Goal: Transaction & Acquisition: Obtain resource

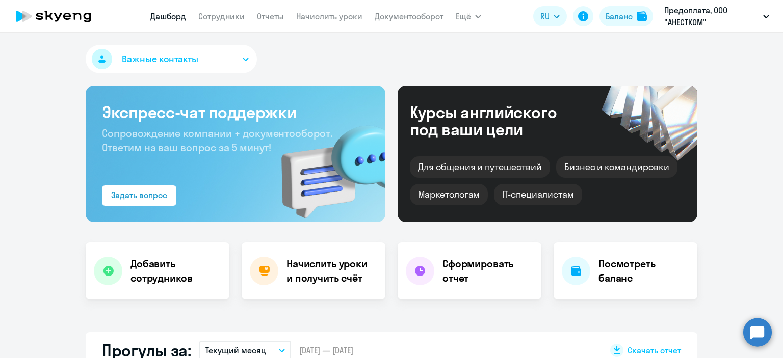
select select "30"
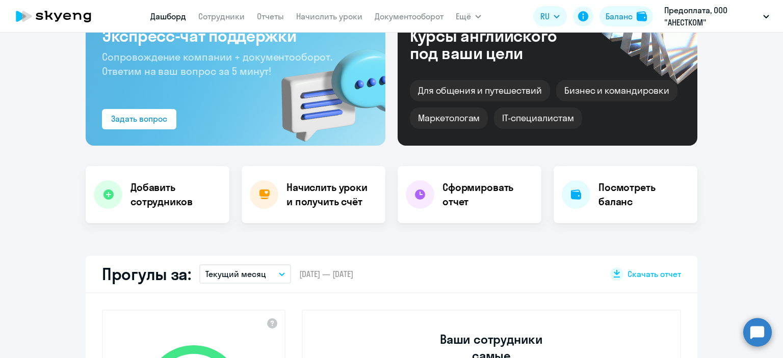
scroll to position [153, 0]
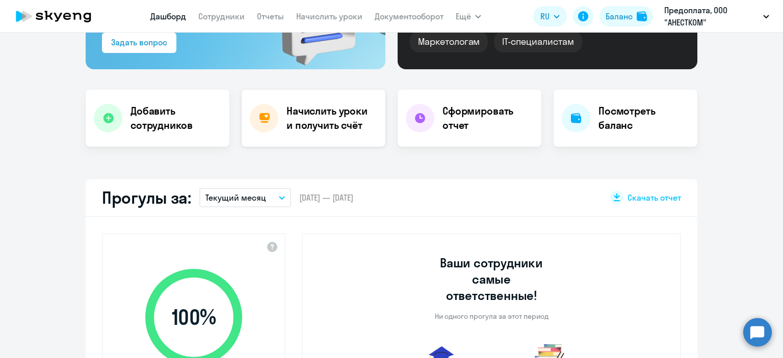
click at [326, 115] on h4 "Начислить уроки и получить счёт" at bounding box center [330, 118] width 89 height 29
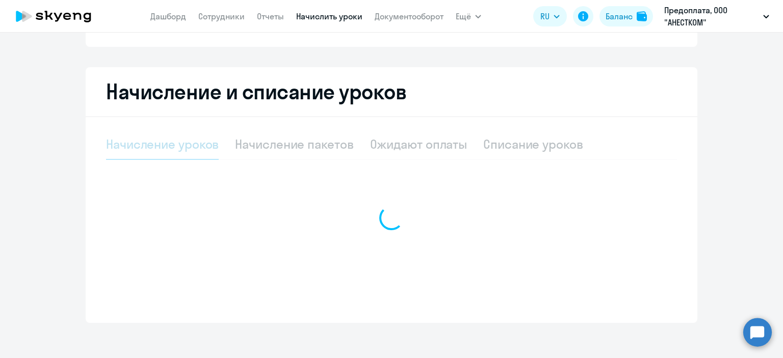
select select "10"
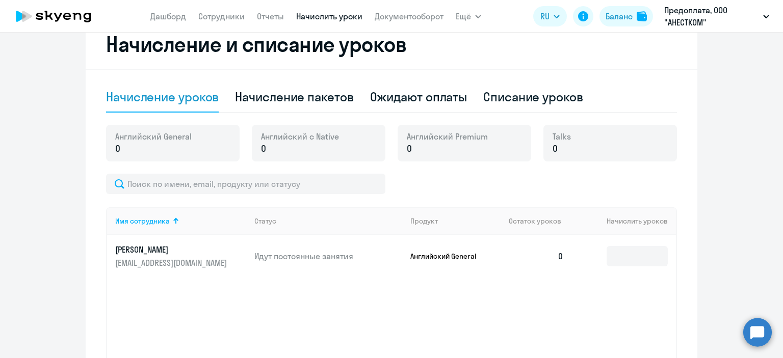
scroll to position [255, 0]
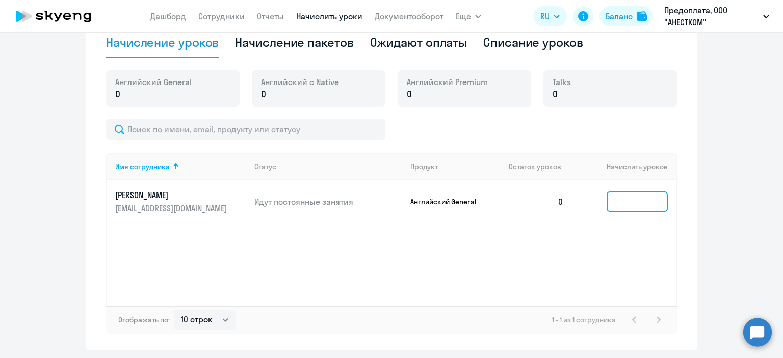
click at [627, 202] on input at bounding box center [636, 202] width 61 height 20
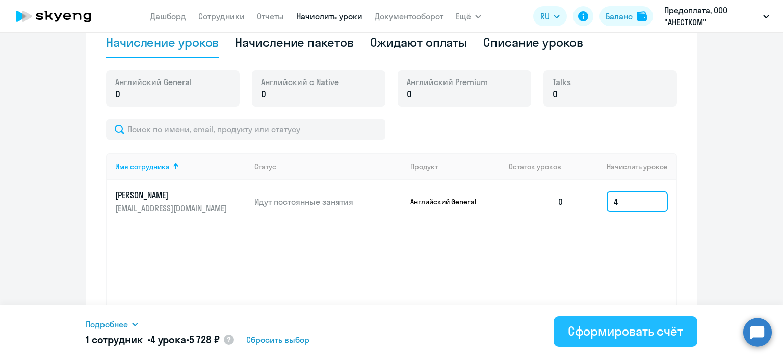
type input "4"
click at [642, 330] on div "Сформировать счёт" at bounding box center [625, 331] width 115 height 16
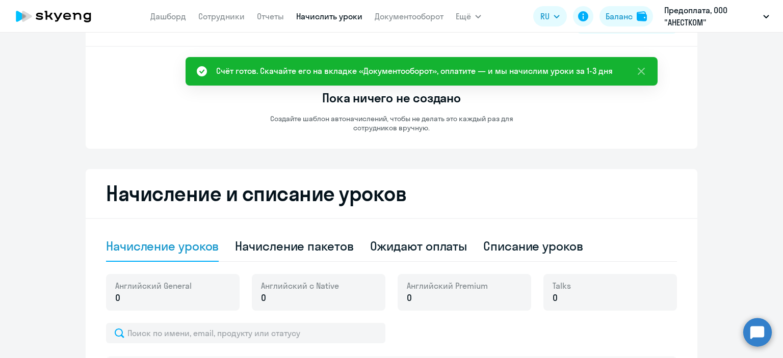
scroll to position [0, 0]
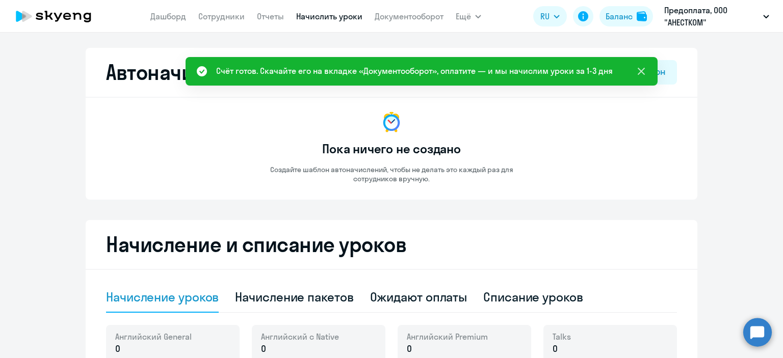
click at [640, 68] on icon at bounding box center [641, 71] width 12 height 12
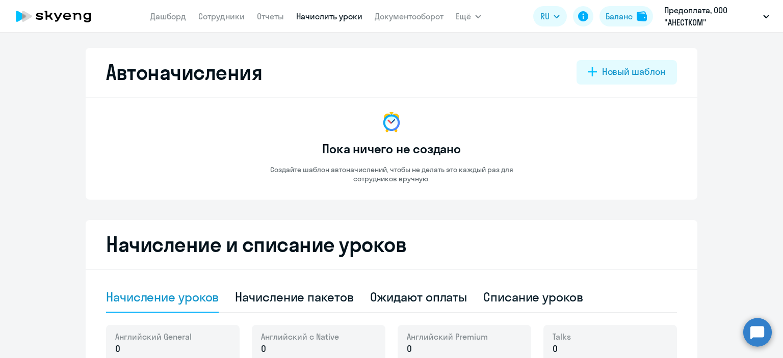
click at [406, 22] on app-menu-item-link "Документооборот" at bounding box center [409, 16] width 69 height 13
click at [408, 15] on link "Документооборот" at bounding box center [409, 16] width 69 height 10
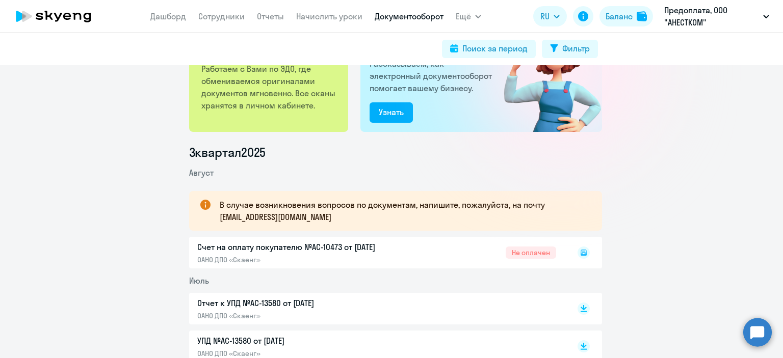
scroll to position [153, 0]
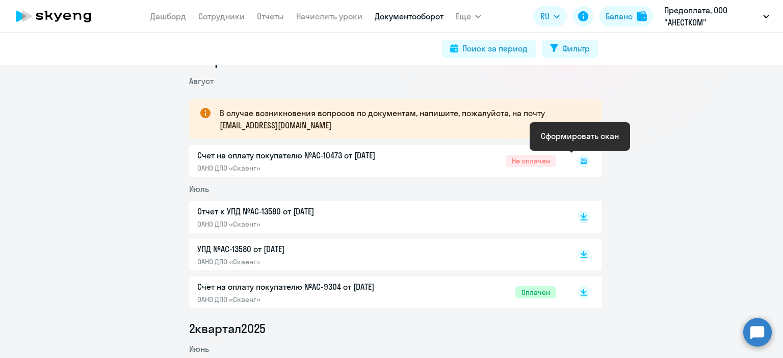
click at [581, 161] on icon at bounding box center [583, 161] width 4 height 1
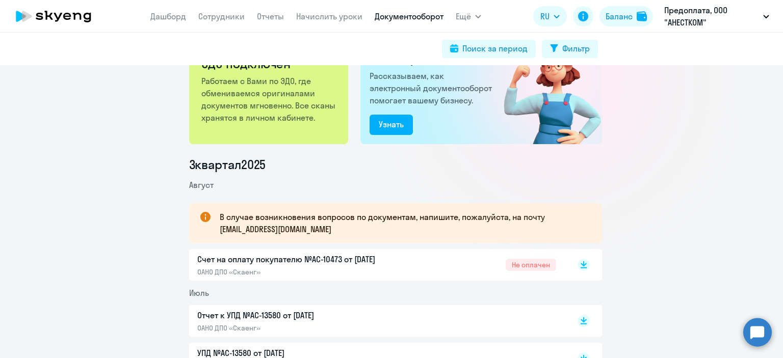
scroll to position [102, 0]
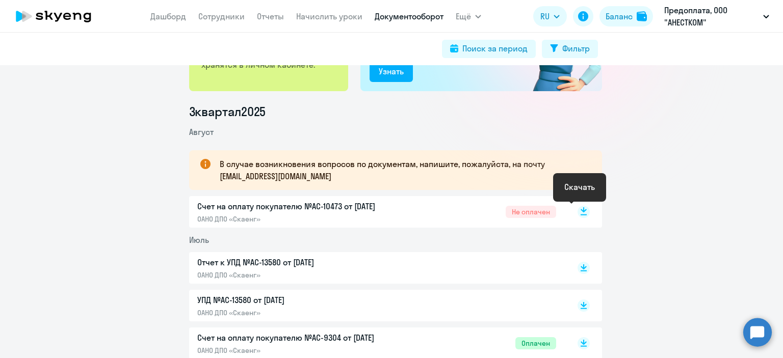
click at [581, 211] on rect at bounding box center [583, 212] width 12 height 12
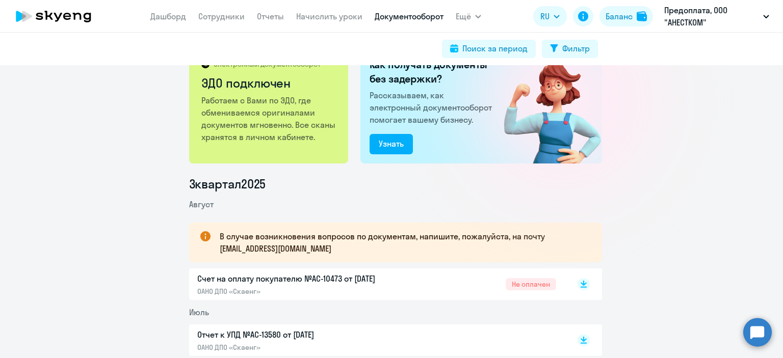
scroll to position [0, 0]
